Goal: Find contact information: Find contact information

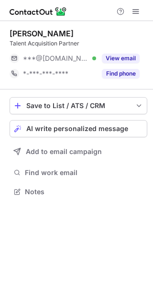
scroll to position [5, 5]
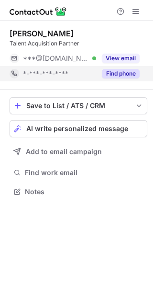
click at [119, 74] on button "Find phone" at bounding box center [121, 74] width 38 height 10
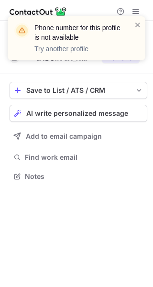
scroll to position [169, 153]
click at [138, 24] on span at bounding box center [138, 25] width 8 height 10
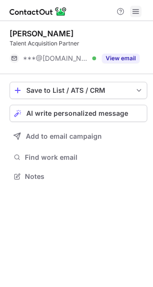
click at [137, 12] on span at bounding box center [136, 12] width 8 height 8
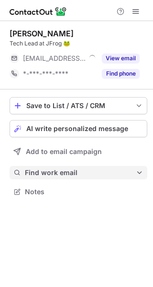
scroll to position [5, 5]
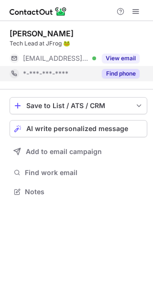
click at [119, 74] on button "Find phone" at bounding box center [121, 74] width 38 height 10
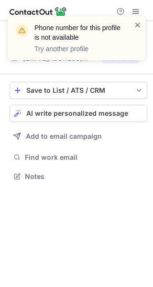
scroll to position [169, 153]
click at [137, 27] on span at bounding box center [138, 25] width 8 height 10
